Goal: Navigation & Orientation: Find specific page/section

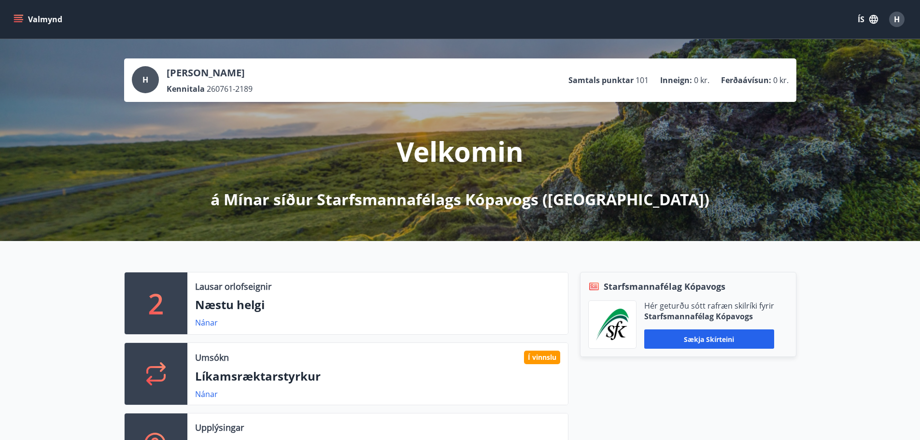
click at [21, 17] on icon "menu" at bounding box center [18, 17] width 9 height 1
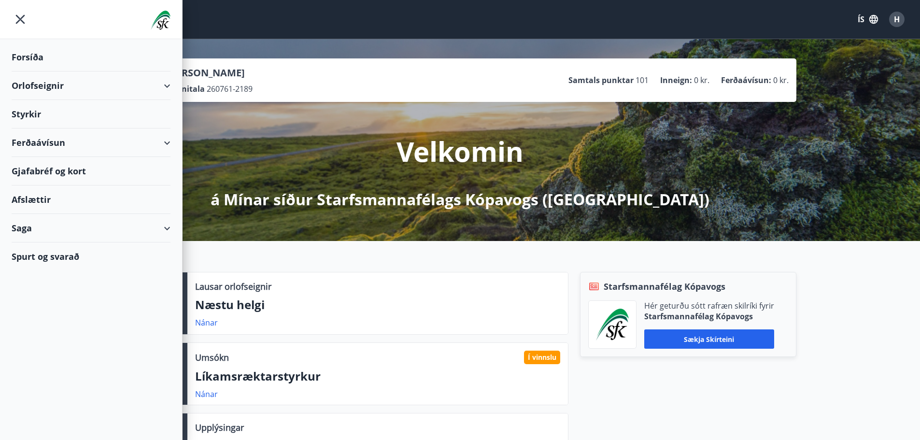
click at [165, 83] on div "Orlofseignir" at bounding box center [91, 85] width 159 height 28
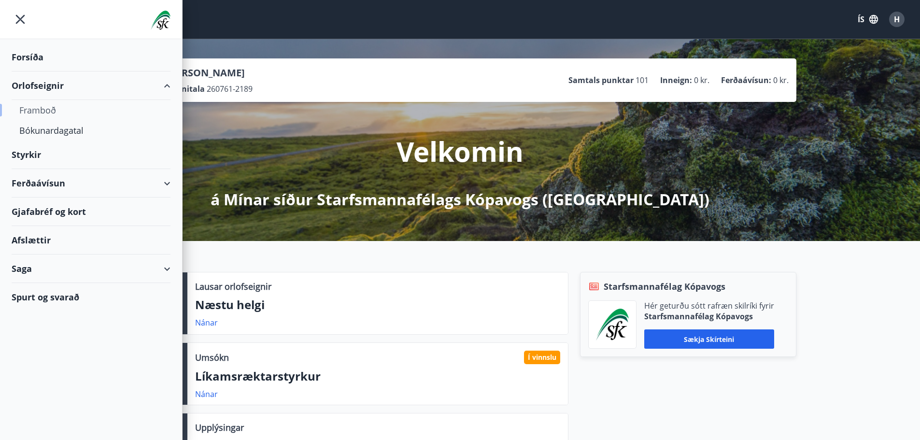
click at [48, 109] on div "Framboð" at bounding box center [90, 110] width 143 height 20
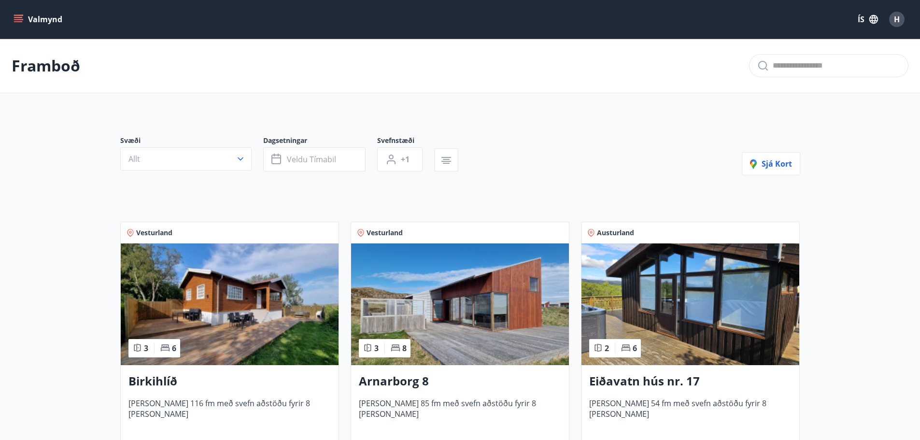
click at [21, 20] on icon "menu" at bounding box center [19, 19] width 11 height 1
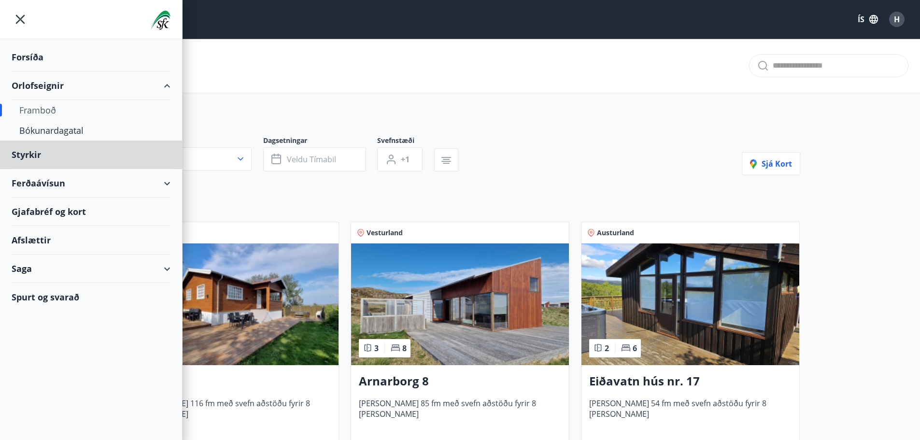
click at [23, 55] on div "Forsíða" at bounding box center [91, 57] width 159 height 28
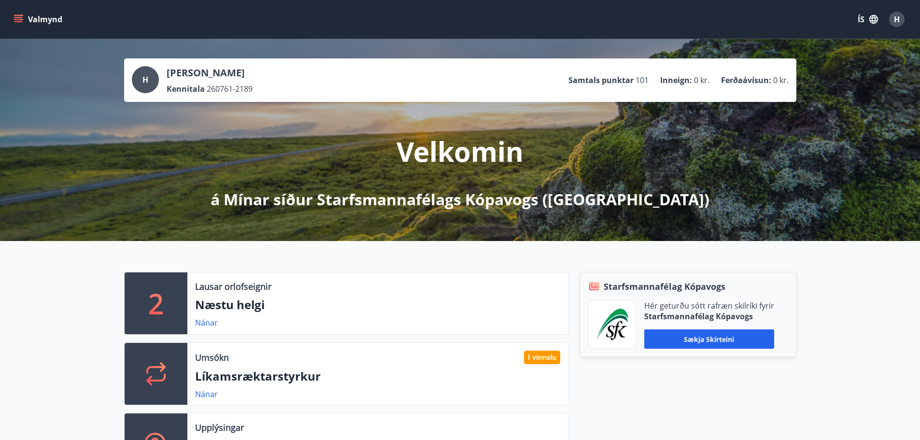
click at [894, 16] on span "H" at bounding box center [897, 19] width 6 height 11
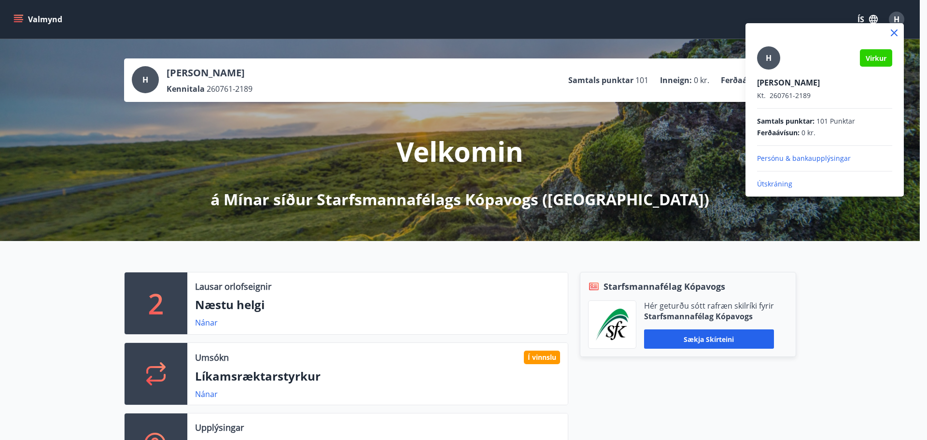
click at [774, 182] on p "Útskráning" at bounding box center [824, 184] width 135 height 10
